Goal: Information Seeking & Learning: Check status

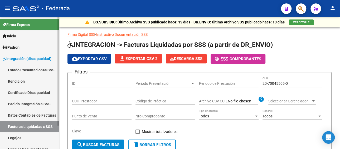
click at [41, 129] on link "Facturas Liquidadas x SSS" at bounding box center [29, 126] width 59 height 11
click at [104, 99] on input "CUIT Prestador" at bounding box center [101, 101] width 59 height 4
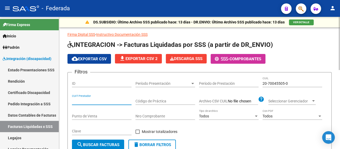
paste input "27-54989074-7"
type input "27-54989074-7"
drag, startPoint x: 104, startPoint y: 99, endPoint x: 59, endPoint y: 100, distance: 45.0
click at [275, 81] on input "20-70045505-0" at bounding box center [291, 83] width 59 height 4
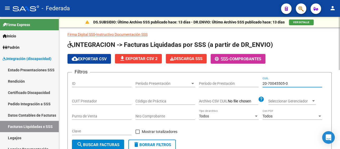
drag, startPoint x: 291, startPoint y: 82, endPoint x: 256, endPoint y: 83, distance: 34.5
click at [256, 83] on div "Filtros ID Período Presentación Período Presentación Período de Prestación 20-7…" at bounding box center [199, 108] width 255 height 63
paste input "7-54989074-7"
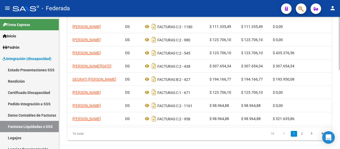
scroll to position [0, 32]
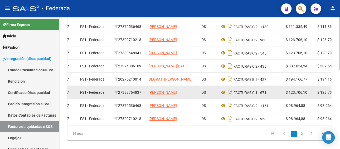
type input "27-54989074-7"
drag, startPoint x: 143, startPoint y: 91, endPoint x: 118, endPoint y: 92, distance: 24.5
click at [118, 92] on div "27383764837" at bounding box center [129, 93] width 30 height 6
copy div "27383764837"
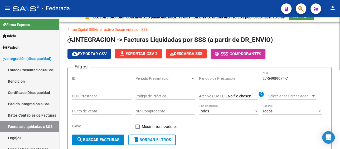
scroll to position [0, 0]
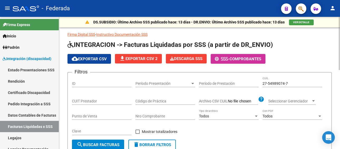
click at [103, 101] on input "CUIT Prestador" at bounding box center [101, 101] width 59 height 4
paste input "27-38376483-7"
type input "27-38376483-7"
click at [263, 82] on div "27-54989074-7 CUIL" at bounding box center [291, 82] width 59 height 11
drag, startPoint x: 297, startPoint y: 82, endPoint x: 250, endPoint y: 83, distance: 47.1
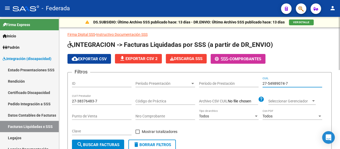
click at [250, 83] on div "Filtros ID Período Presentación Período Presentación Período de Prestación 27-5…" at bounding box center [199, 108] width 255 height 63
click at [107, 143] on span "search Buscar Facturas" at bounding box center [98, 144] width 43 height 5
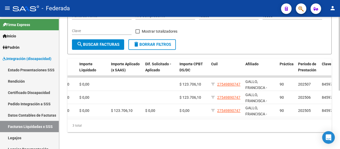
scroll to position [0, 321]
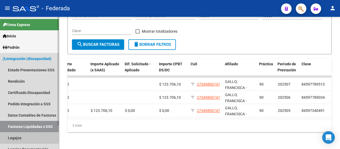
click at [14, 137] on link "Legajos" at bounding box center [29, 137] width 59 height 11
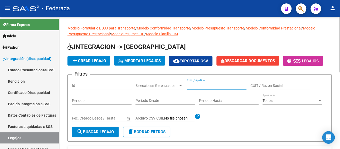
click at [198, 85] on input "CUIL / Apellido" at bounding box center [216, 85] width 59 height 4
paste input "20547587422"
type input "20547587422"
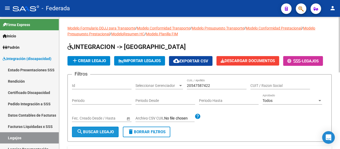
click at [107, 133] on span "search Buscar Legajo" at bounding box center [95, 132] width 37 height 5
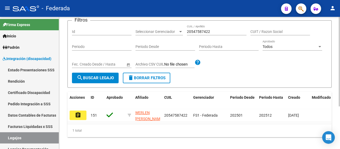
scroll to position [63, 0]
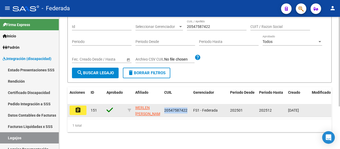
drag, startPoint x: 162, startPoint y: 106, endPoint x: 190, endPoint y: 107, distance: 28.7
click at [190, 107] on datatable-body-cell "20547587422" at bounding box center [176, 110] width 29 height 13
copy span "20547587422"
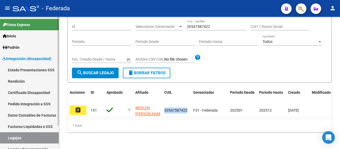
click at [31, 105] on link "Pedido Integración a SSS" at bounding box center [29, 103] width 59 height 11
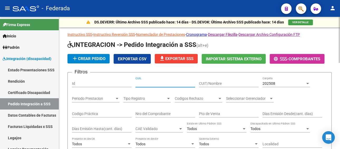
click at [148, 82] on input "CUIL" at bounding box center [164, 83] width 59 height 4
paste input "20547587422"
type input "20547587422"
click at [267, 84] on span "202508" at bounding box center [268, 83] width 13 height 4
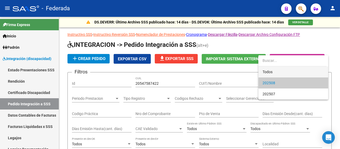
click at [268, 71] on span "Todos" at bounding box center [292, 71] width 61 height 11
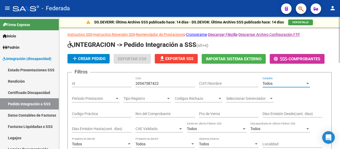
scroll to position [105, 0]
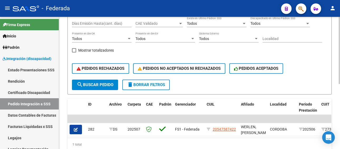
click at [87, 87] on span "search Buscar Pedido" at bounding box center [95, 84] width 37 height 5
click at [31, 128] on link "Facturas Liquidadas x SSS" at bounding box center [29, 126] width 59 height 11
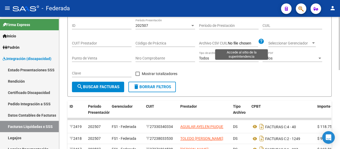
scroll to position [5, 0]
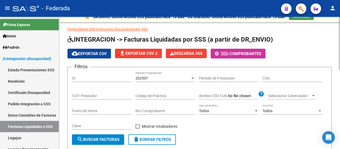
click at [152, 78] on div "202507" at bounding box center [162, 78] width 55 height 4
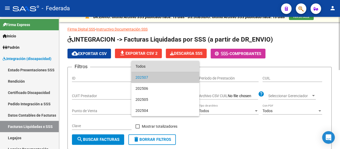
drag, startPoint x: 152, startPoint y: 65, endPoint x: 217, endPoint y: 77, distance: 65.5
click at [153, 66] on span "Todos" at bounding box center [164, 66] width 59 height 11
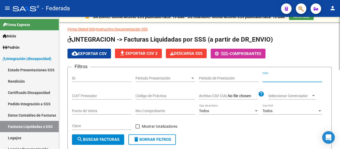
click at [272, 77] on input "CUIL" at bounding box center [291, 78] width 59 height 4
paste input "20-54758742-2"
type input "20-54758742-2"
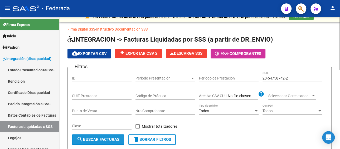
click at [106, 135] on button "search Buscar Facturas" at bounding box center [98, 139] width 52 height 11
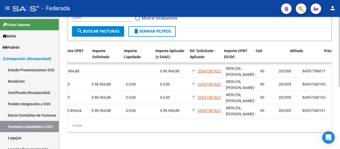
scroll to position [0, 256]
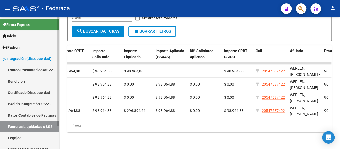
click at [37, 138] on link "Legajos" at bounding box center [29, 137] width 59 height 11
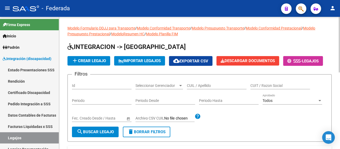
click at [212, 86] on input "CUIL / Apellido" at bounding box center [216, 85] width 59 height 4
paste input "[PERSON_NAME]"
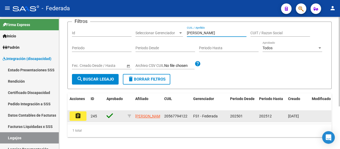
type input "[PERSON_NAME]"
drag, startPoint x: 187, startPoint y: 117, endPoint x: 163, endPoint y: 116, distance: 24.5
click at [163, 116] on datatable-body-cell "20567794122" at bounding box center [176, 116] width 29 height 12
copy span "20567794122"
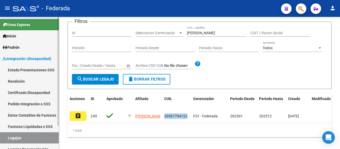
click at [27, 127] on link "Facturas Liquidadas x SSS" at bounding box center [29, 126] width 59 height 11
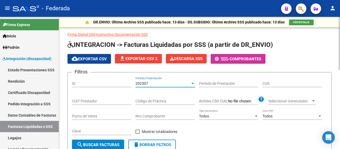
click at [167, 85] on div "202507" at bounding box center [162, 83] width 55 height 4
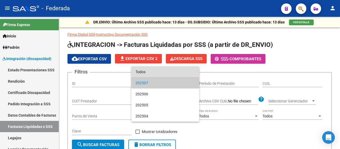
click at [162, 71] on span "Todos" at bounding box center [164, 71] width 59 height 11
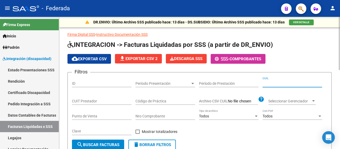
click at [284, 83] on input "CUIL" at bounding box center [291, 83] width 59 height 4
paste input "20-56779412-2"
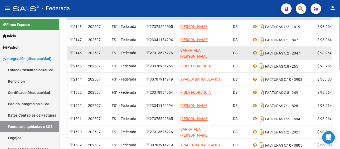
scroll to position [184, 0]
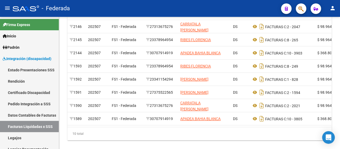
type input "20-56779412-2"
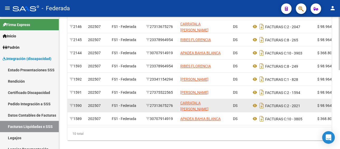
drag, startPoint x: 175, startPoint y: 106, endPoint x: 150, endPoint y: 106, distance: 25.5
click at [150, 106] on div "27313675276" at bounding box center [161, 106] width 30 height 6
copy div "27313675276"
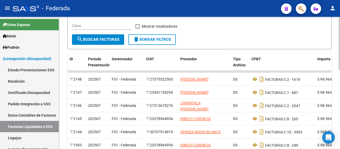
scroll to position [53, 0]
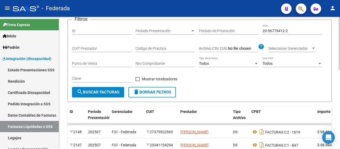
click at [102, 45] on div "CUIT Prestador" at bounding box center [101, 47] width 59 height 11
paste input "27-31367527-6"
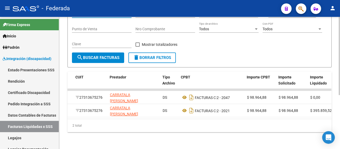
scroll to position [0, 100]
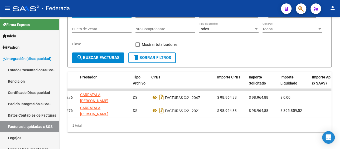
type input "27-31367527-6"
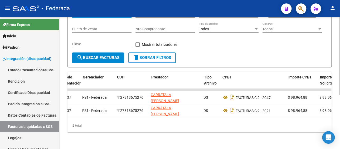
scroll to position [0, 28]
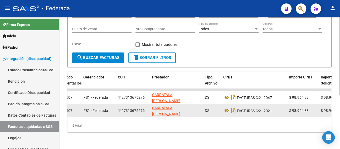
drag, startPoint x: 146, startPoint y: 106, endPoint x: 124, endPoint y: 106, distance: 21.9
click at [124, 108] on div "27313675276" at bounding box center [133, 111] width 30 height 6
copy div "27313675276"
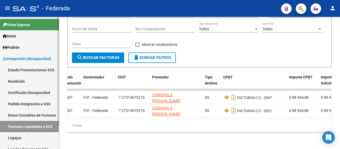
click at [36, 104] on link "Pedido Integración a SSS" at bounding box center [29, 103] width 59 height 11
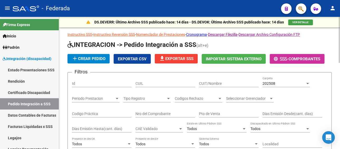
click at [168, 85] on input "CUIL" at bounding box center [164, 83] width 59 height 4
click at [265, 84] on span "202508" at bounding box center [268, 83] width 13 height 4
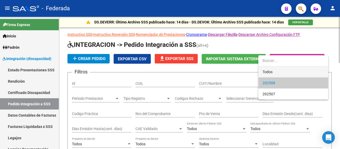
click at [262, 71] on mat-option "Todos" at bounding box center [293, 71] width 70 height 11
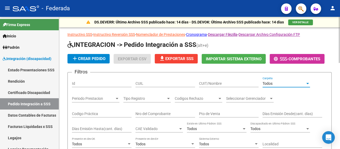
click at [178, 81] on input "CUIL" at bounding box center [164, 83] width 59 height 4
paste input "27313675276"
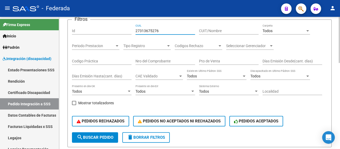
type input "27313675276"
drag, startPoint x: 89, startPoint y: 140, endPoint x: 151, endPoint y: 114, distance: 66.9
click at [89, 140] on button "search Buscar Pedido" at bounding box center [95, 137] width 46 height 11
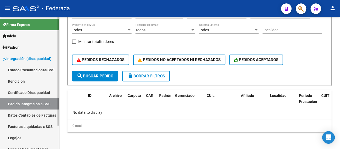
click at [29, 106] on link "Pedido Integración a SSS" at bounding box center [29, 103] width 59 height 11
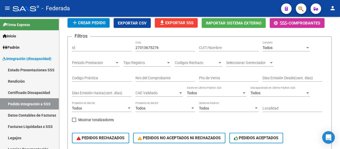
scroll to position [35, 0]
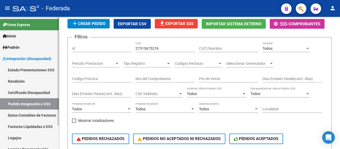
click at [21, 138] on link "Legajos" at bounding box center [29, 137] width 59 height 11
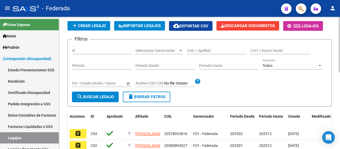
click at [205, 50] on input "CUIL / Apellido" at bounding box center [216, 50] width 59 height 4
paste input "[PERSON_NAME]"
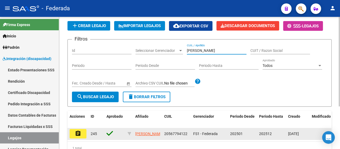
type input "[PERSON_NAME]"
drag, startPoint x: 188, startPoint y: 135, endPoint x: 164, endPoint y: 133, distance: 23.8
click at [164, 133] on div "20567794122" at bounding box center [176, 134] width 25 height 6
copy span "20567794122"
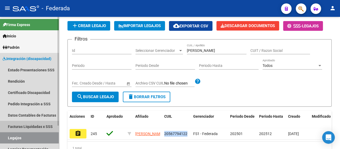
click at [22, 126] on link "Facturas Liquidadas x SSS" at bounding box center [29, 126] width 59 height 11
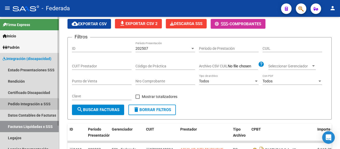
click at [26, 105] on link "Pedido Integración a SSS" at bounding box center [29, 103] width 59 height 11
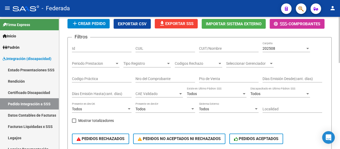
click at [153, 45] on div "CUIL" at bounding box center [164, 47] width 59 height 11
paste input "20567794122"
type input "20567794122"
click at [279, 50] on div "202508" at bounding box center [283, 48] width 43 height 4
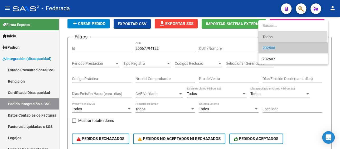
click at [268, 36] on span "Todos" at bounding box center [292, 36] width 61 height 11
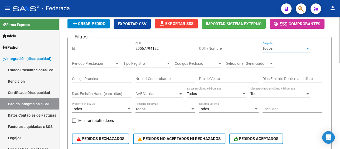
scroll to position [140, 0]
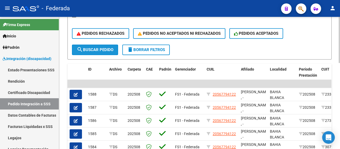
click at [104, 52] on span "search Buscar Pedido" at bounding box center [95, 49] width 37 height 5
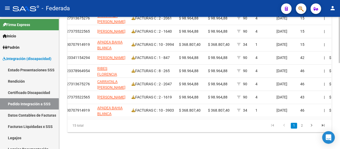
scroll to position [0, 241]
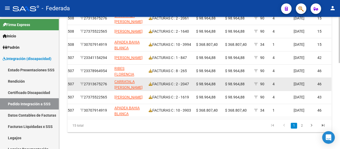
drag, startPoint x: 108, startPoint y: 80, endPoint x: 86, endPoint y: 81, distance: 22.7
click at [86, 81] on div "27313675276" at bounding box center [95, 84] width 30 height 6
copy div "27313675276"
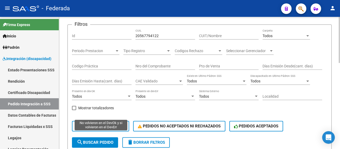
scroll to position [35, 0]
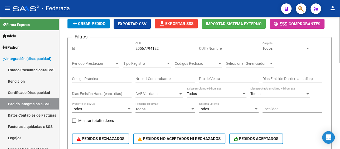
click at [226, 47] on input "CUIT/Nombre" at bounding box center [228, 48] width 59 height 4
paste input "27313675276"
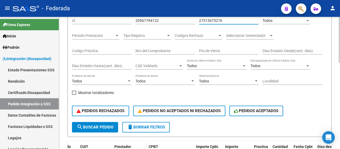
scroll to position [88, 0]
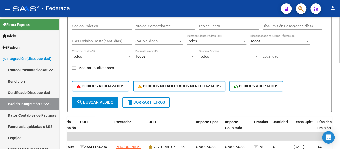
type input "27313675276"
click at [106, 100] on span "search Buscar Pedido" at bounding box center [95, 102] width 37 height 5
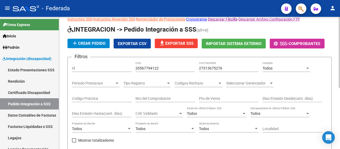
scroll to position [9, 0]
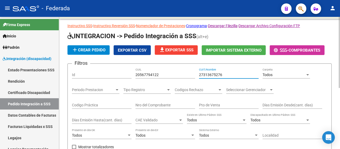
drag, startPoint x: 224, startPoint y: 74, endPoint x: 181, endPoint y: 73, distance: 42.4
click at [181, 73] on div "Filtros Id 20567794122 CUIL 27313675276 CUIT/Nombre Todos Carpeta Periodo Prest…" at bounding box center [199, 122] width 255 height 108
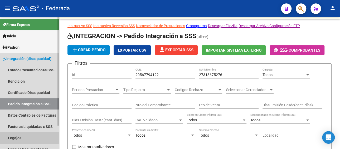
click at [15, 137] on link "Legajos" at bounding box center [29, 137] width 59 height 11
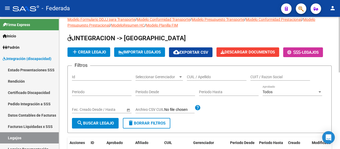
click at [209, 76] on input "CUIL / Apellido" at bounding box center [216, 77] width 59 height 4
paste input "[PERSON_NAME] GENITRINI [PERSON_NAME] 76"
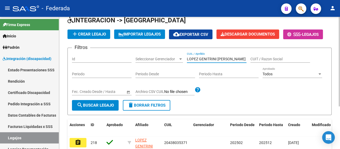
scroll to position [61, 0]
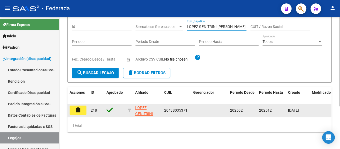
type input "LOPEZ GENITRINI [PERSON_NAME]"
drag, startPoint x: 188, startPoint y: 108, endPoint x: 164, endPoint y: 109, distance: 24.0
click at [164, 109] on div "20438035371" at bounding box center [176, 110] width 25 height 6
copy span "20438035371"
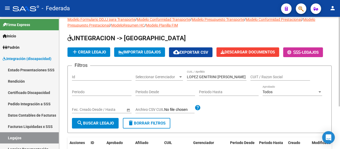
scroll to position [9, 0]
click at [33, 127] on link "Facturas Liquidadas x SSS" at bounding box center [29, 126] width 59 height 11
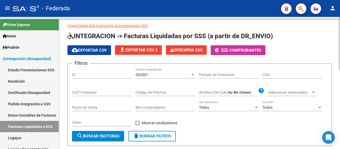
click at [167, 75] on div "202507" at bounding box center [162, 75] width 55 height 4
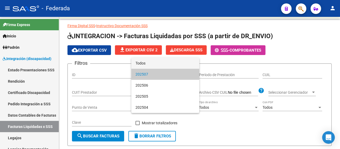
click at [157, 63] on span "Todos" at bounding box center [164, 63] width 59 height 11
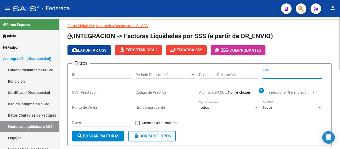
click at [271, 76] on input "CUIL" at bounding box center [291, 75] width 59 height 4
paste input "20-43803537-1"
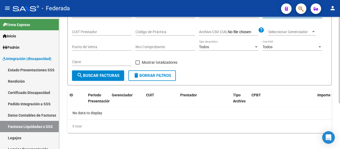
scroll to position [70, 0]
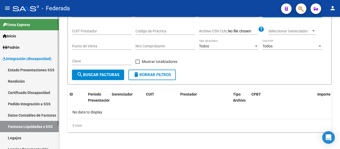
type input "20-43803537-1"
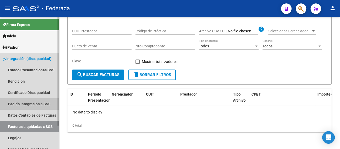
click at [26, 104] on link "Pedido Integración a SSS" at bounding box center [29, 103] width 59 height 11
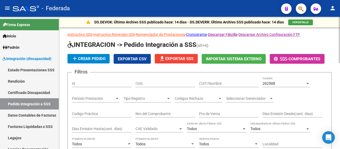
click at [168, 84] on input "CUIL" at bounding box center [164, 83] width 59 height 4
paste input "20438035371"
type input "20438035371"
click at [277, 82] on div "202508" at bounding box center [283, 83] width 43 height 4
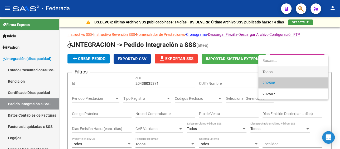
click at [270, 72] on span "Todos" at bounding box center [292, 71] width 61 height 11
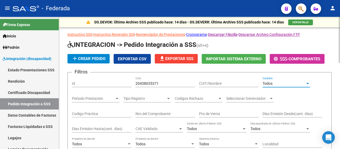
scroll to position [79, 0]
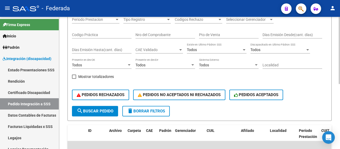
click at [93, 111] on span "search Buscar Pedido" at bounding box center [95, 111] width 37 height 5
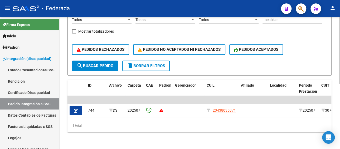
scroll to position [128, 0]
